Goal: Use online tool/utility: Use online tool/utility

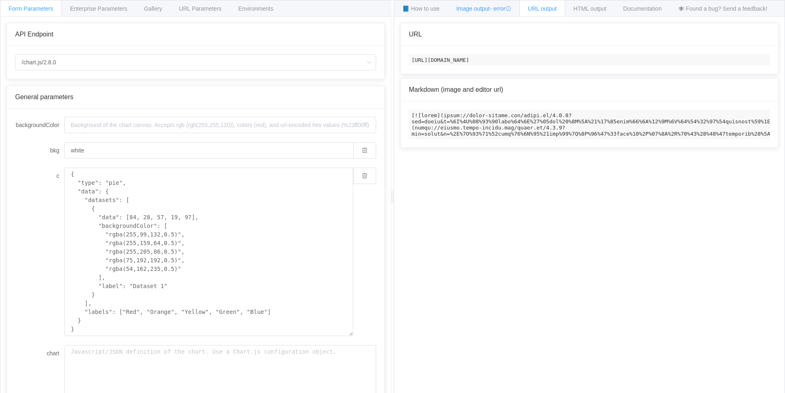
click at [490, 15] on div "Image output - error" at bounding box center [484, 8] width 72 height 16
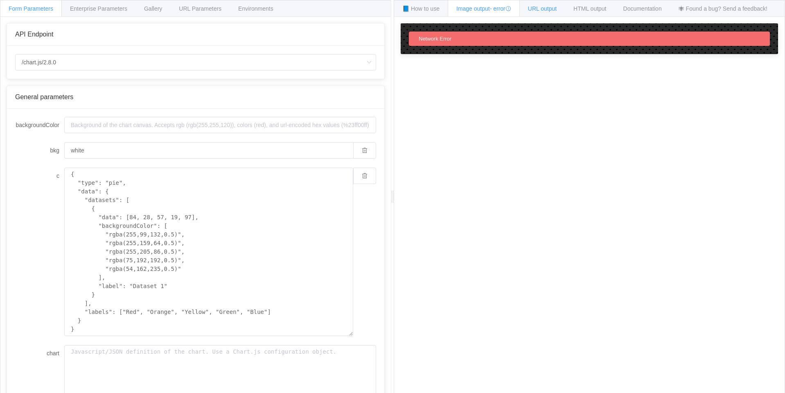
click at [531, 11] on span "URL output" at bounding box center [542, 8] width 29 height 7
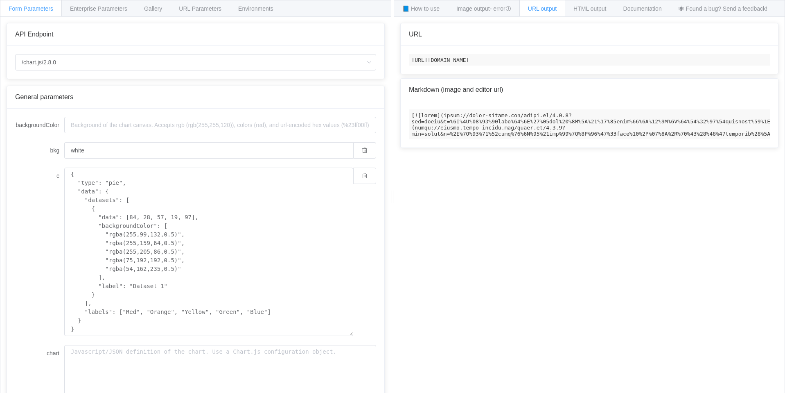
click at [521, 62] on code "[URL][DOMAIN_NAME]" at bounding box center [589, 59] width 361 height 11
copy code "[URL][DOMAIN_NAME]"
